Goal: Task Accomplishment & Management: Complete application form

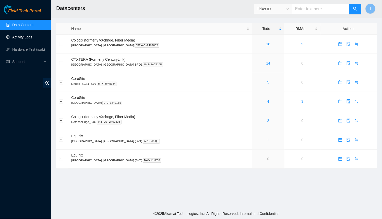
click at [32, 38] on link "Activity Logs" at bounding box center [22, 37] width 20 height 4
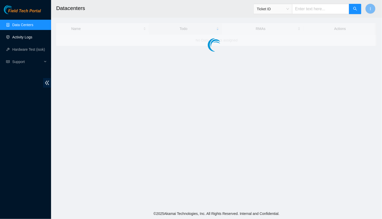
click at [32, 38] on link "Activity Logs" at bounding box center [22, 37] width 20 height 4
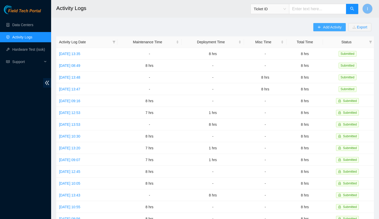
click at [324, 28] on span "Add Activity" at bounding box center [332, 27] width 18 height 6
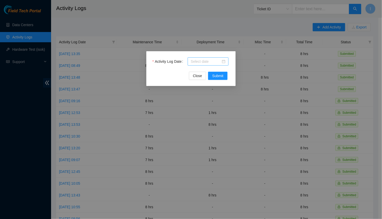
click at [199, 64] on input "Activity Log Date" at bounding box center [206, 62] width 30 height 6
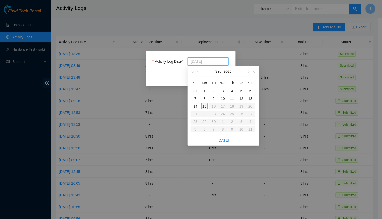
type input "[DATE]"
click at [206, 107] on div "15" at bounding box center [205, 106] width 6 height 6
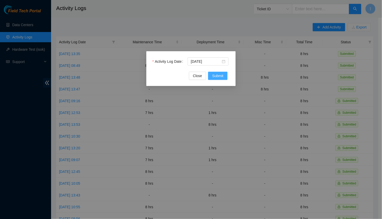
click at [219, 76] on span "Submit" at bounding box center [217, 76] width 11 height 6
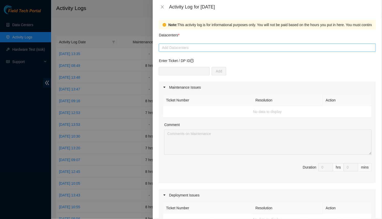
click at [187, 48] on div at bounding box center [267, 47] width 215 height 6
paste input "DP80772"
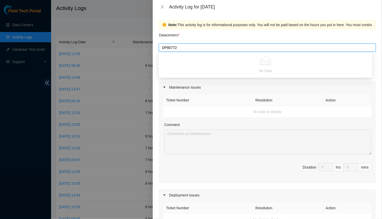
type input "s"
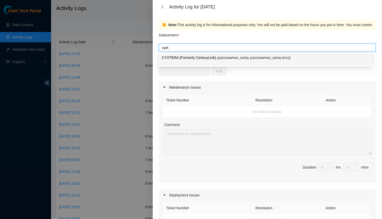
type input "cyxte"
click at [183, 59] on p "CYXTERA (Formerly CenturyLink) ( [GEOGRAPHIC_DATA], [GEOGRAPHIC_DATA] SFO1 )" at bounding box center [266, 58] width 208 height 6
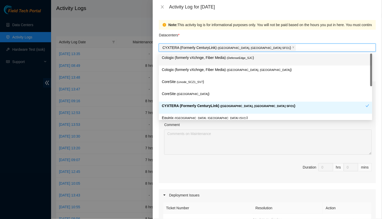
click at [187, 43] on div "CYXTERA (Formerly CenturyLink) ( [GEOGRAPHIC_DATA], [GEOGRAPHIC_DATA] SFO1 )" at bounding box center [267, 47] width 217 height 8
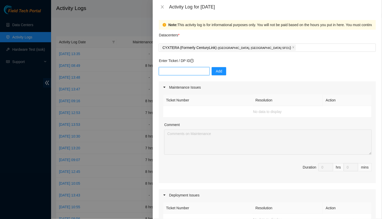
click at [185, 70] on input "text" at bounding box center [184, 71] width 51 height 8
paste input "DP80772"
type input "DP80772"
click at [221, 70] on button "Add" at bounding box center [219, 71] width 15 height 8
click at [212, 73] on button "button" at bounding box center [218, 71] width 12 height 8
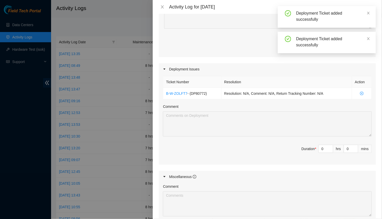
scroll to position [127, 0]
drag, startPoint x: 323, startPoint y: 147, endPoint x: 327, endPoint y: 146, distance: 4.5
click at [328, 147] on span "Decrease Value" at bounding box center [331, 149] width 6 height 5
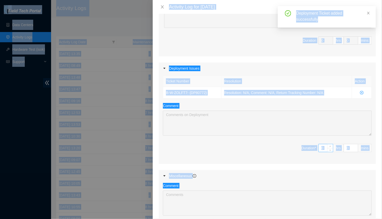
click at [319, 146] on input "0" at bounding box center [326, 148] width 14 height 8
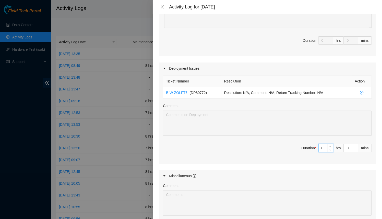
type input "8"
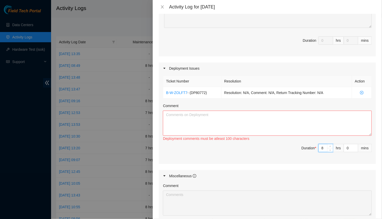
paste input "B-W-ZO6KNN"
type input "8"
click at [251, 121] on textarea "Comment" at bounding box center [267, 122] width 209 height 25
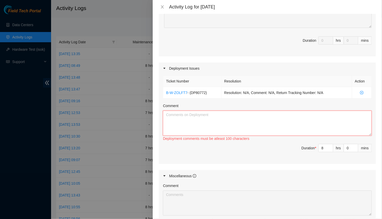
paste textarea "B-W-ZO6KNN"
paste textarea "B-W-ZOLSIP"
click at [196, 91] on span "- ( DP80772 )" at bounding box center [197, 92] width 19 height 4
copy span "DP80772"
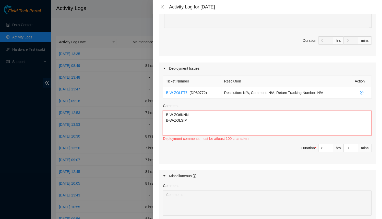
click at [165, 112] on textarea "B-W-ZO6KNN B-W-ZOLSIP" at bounding box center [267, 122] width 209 height 25
paste textarea "DP80772"
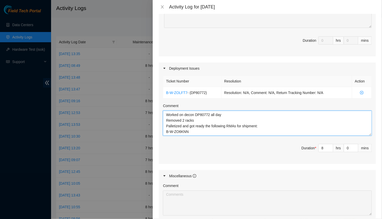
click at [214, 119] on textarea "Worked on decon DP80772 all day Removed 2 racks Palletized and got ready the fo…" at bounding box center [267, 122] width 209 height 25
click at [214, 124] on textarea "Worked on decon DP80772 all day Deconed 2 racks: -Removed all servers -Removed …" at bounding box center [267, 122] width 209 height 25
click at [208, 131] on textarea "Worked on decon DP80772 all day Deconed 2 racks: -Removed all servers -Removed …" at bounding box center [267, 122] width 209 height 25
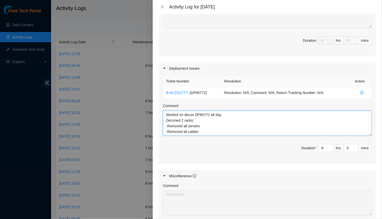
click at [204, 129] on textarea "Worked on decon DP80772 all day Deconed 2 racks: -Removed all servers -Removed …" at bounding box center [267, 122] width 209 height 25
click at [214, 131] on textarea "Worked on decon DP80772 all day Deconed 2 racks: -Removed all servers -Removed …" at bounding box center [267, 122] width 209 height 25
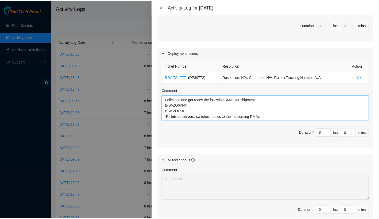
scroll to position [203, 0]
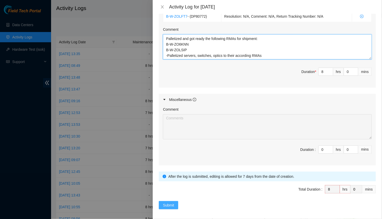
type textarea "Worked on decon DP80772 all day Deconed 2 racks: -Removed all servers -Removed …"
click at [165, 202] on span "Submit" at bounding box center [168, 205] width 11 height 6
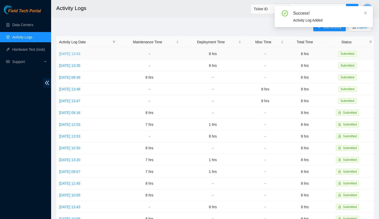
click at [80, 54] on link "[DATE] 13:43" at bounding box center [69, 54] width 21 height 4
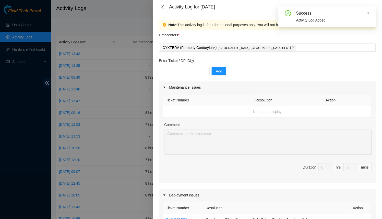
click at [162, 7] on icon "close" at bounding box center [163, 7] width 4 height 4
